Goal: Navigation & Orientation: Find specific page/section

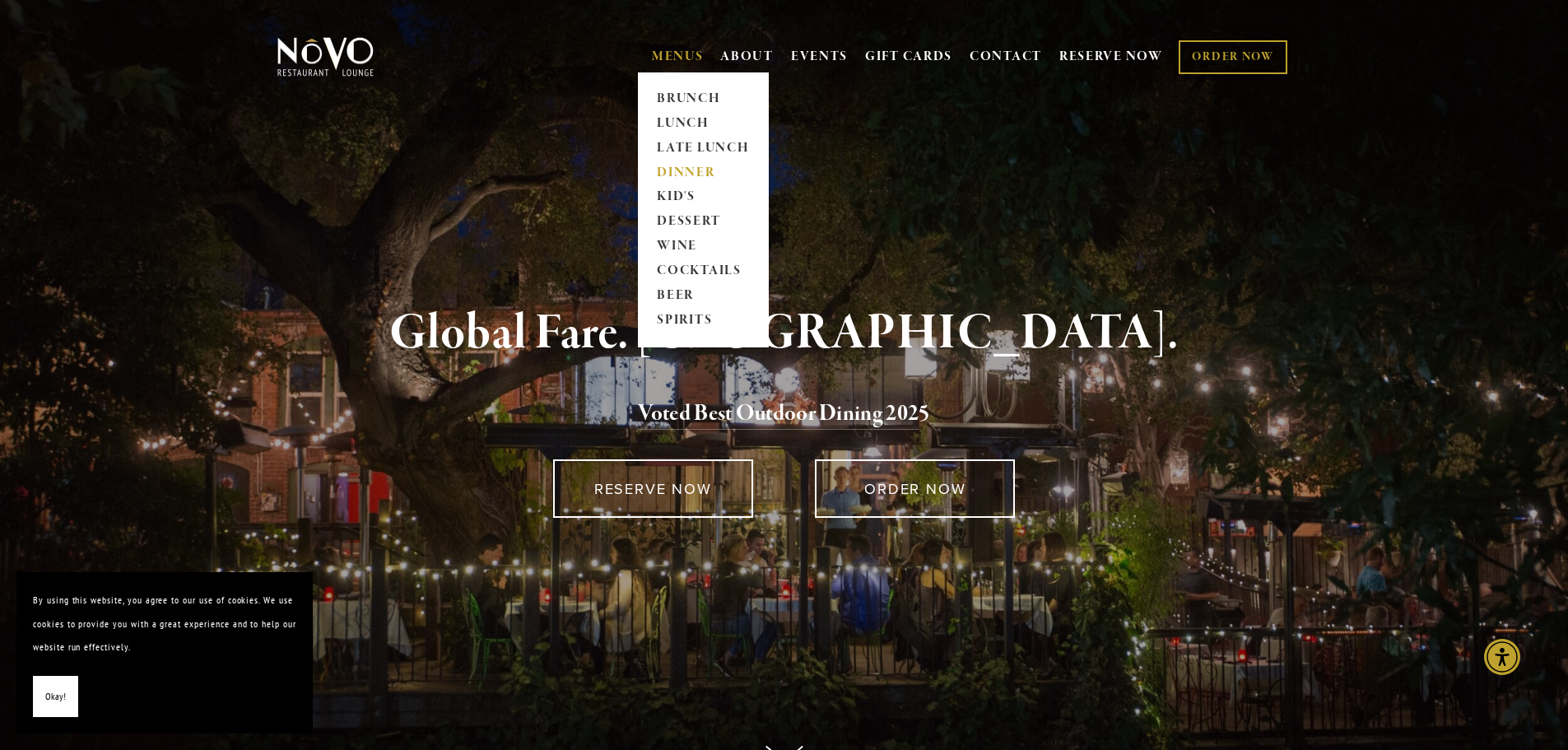
click at [662, 170] on link "DINNER" at bounding box center [703, 173] width 103 height 25
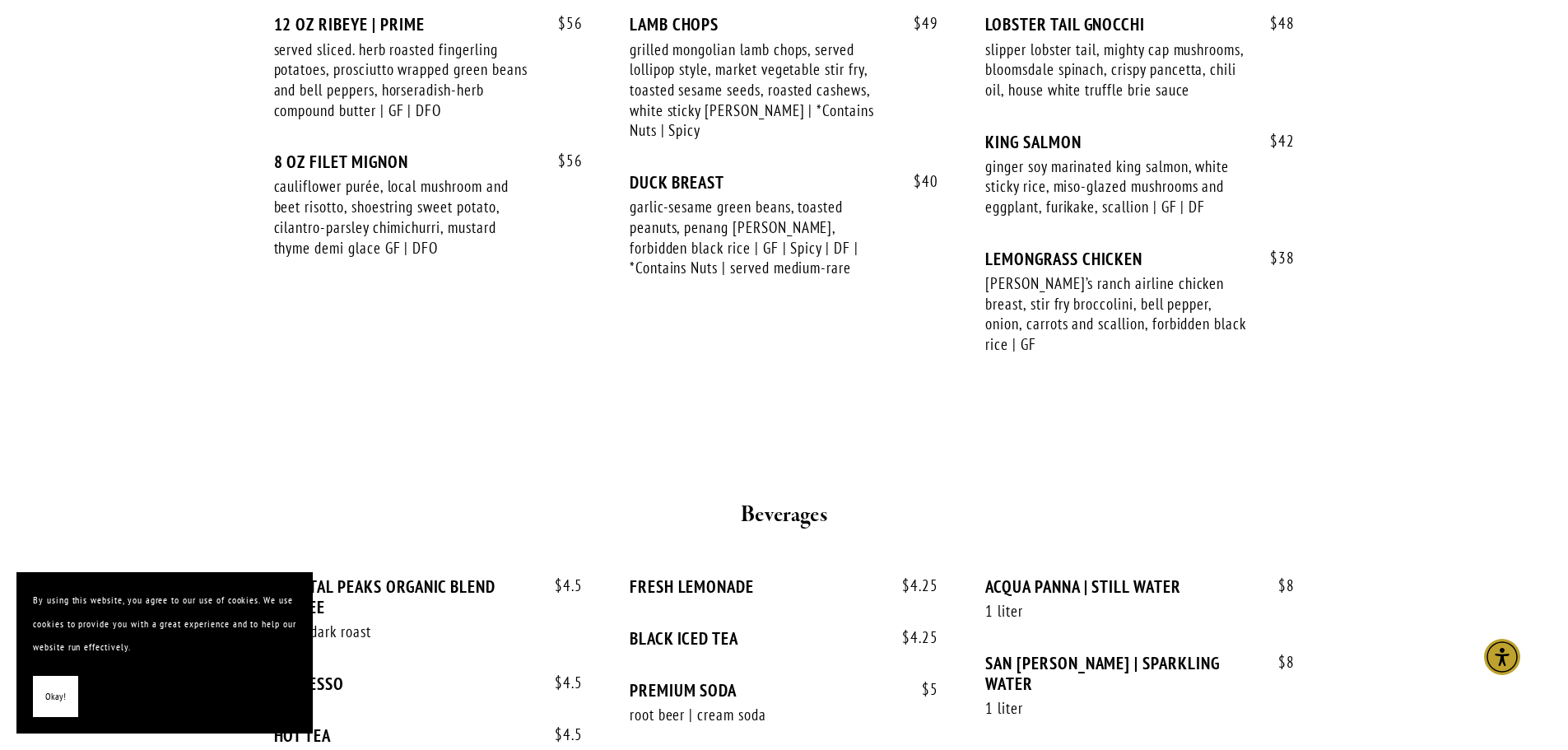
scroll to position [3295, 0]
